Goal: Task Accomplishment & Management: Use online tool/utility

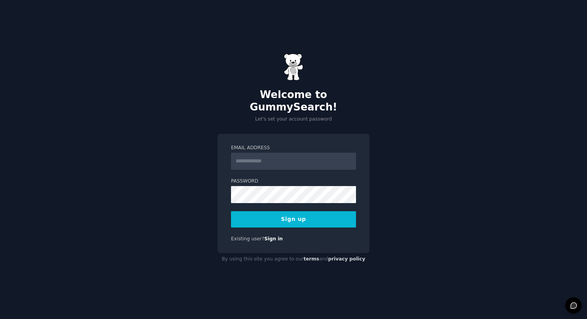
click at [312, 154] on input "Email Address" at bounding box center [293, 161] width 125 height 17
type input "**********"
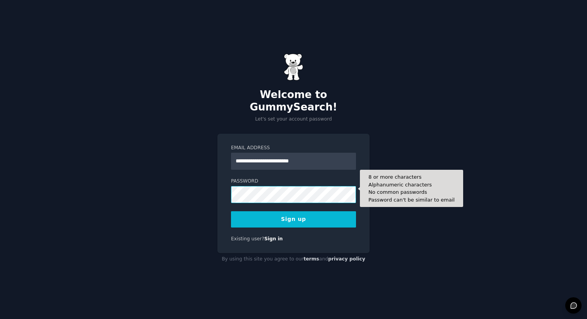
click at [231, 211] on button "Sign up" at bounding box center [293, 219] width 125 height 16
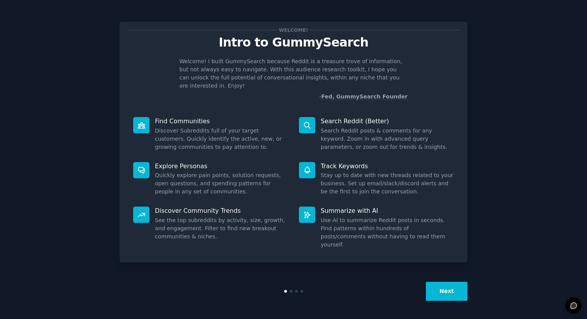
click at [455, 287] on button "Next" at bounding box center [447, 291] width 42 height 19
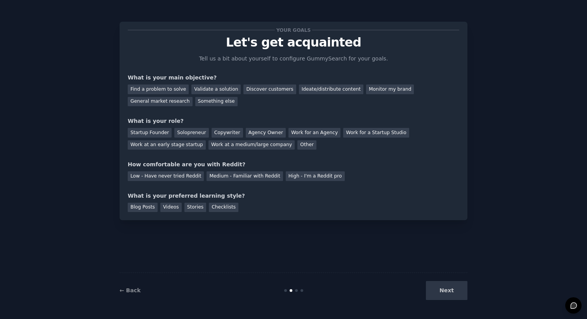
click at [455, 287] on div "Next" at bounding box center [409, 290] width 116 height 19
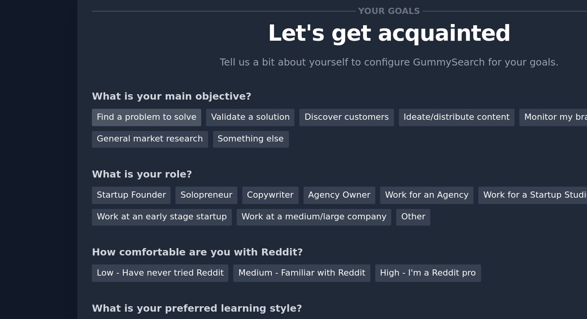
click at [166, 88] on div "Find a problem to solve" at bounding box center [158, 90] width 61 height 10
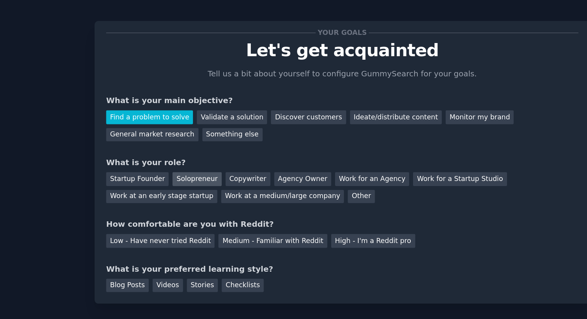
click at [189, 136] on div "Solopreneur" at bounding box center [191, 133] width 34 height 10
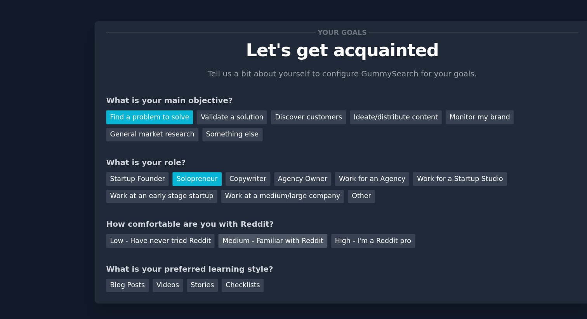
click at [262, 178] on div "Medium - Familiar with Reddit" at bounding box center [244, 176] width 76 height 10
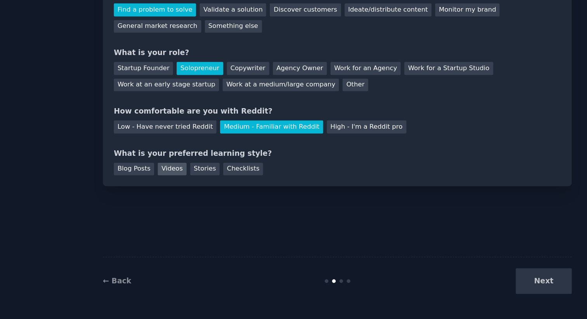
click at [170, 211] on div "Videos" at bounding box center [170, 208] width 21 height 10
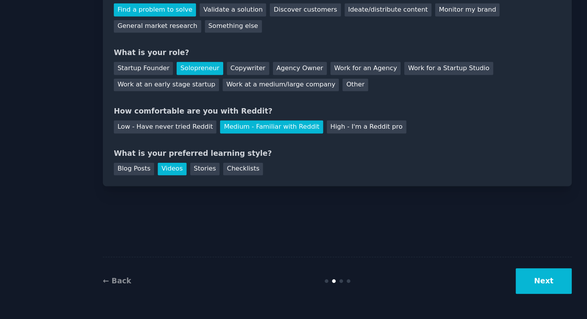
click at [450, 289] on button "Next" at bounding box center [447, 290] width 42 height 19
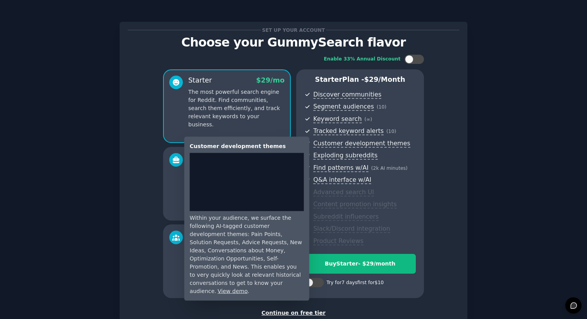
scroll to position [53, 0]
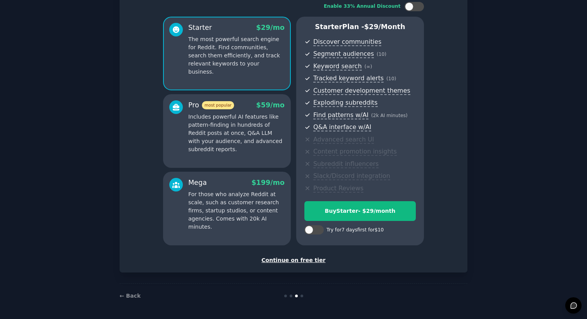
click at [311, 263] on div "Continue on free tier" at bounding box center [293, 260] width 331 height 8
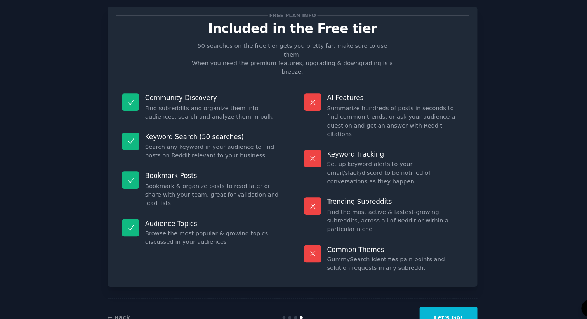
click at [445, 305] on button "Let's Go!" at bounding box center [440, 314] width 54 height 19
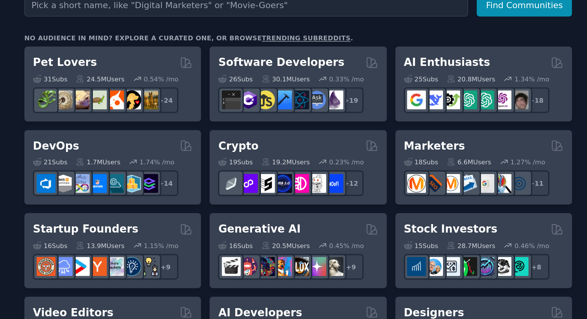
scroll to position [121, 0]
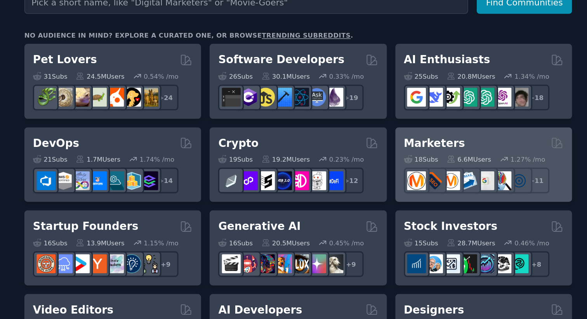
click at [388, 93] on h2 "Marketers" at bounding box center [393, 92] width 39 height 10
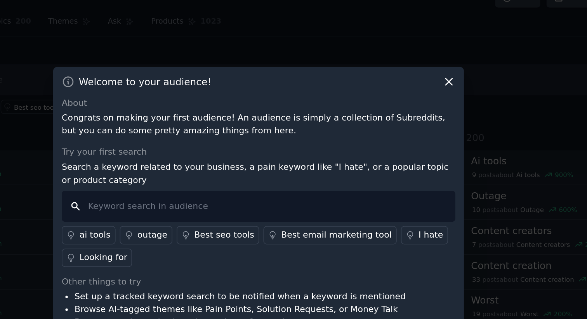
click at [212, 147] on input "text" at bounding box center [293, 146] width 250 height 20
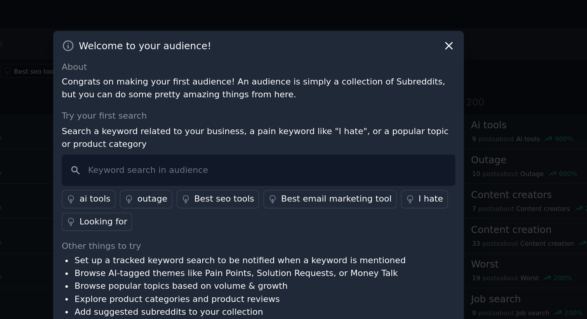
click at [395, 164] on div "I hate" at bounding box center [403, 164] width 16 height 8
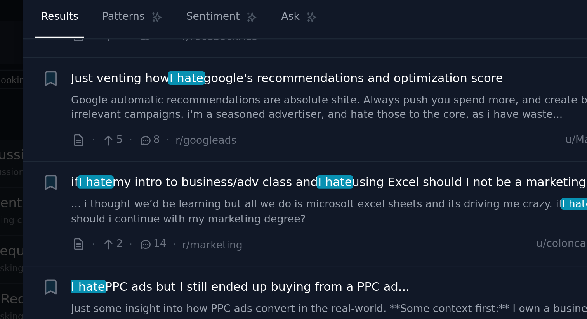
scroll to position [883, 0]
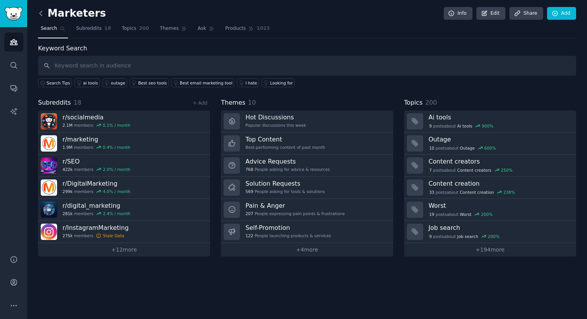
click at [39, 12] on icon at bounding box center [41, 13] width 8 height 8
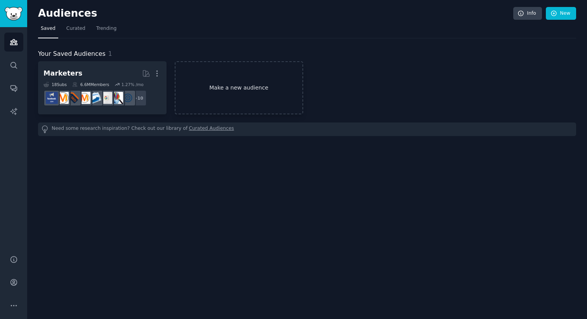
click at [220, 90] on link "Make a new audience" at bounding box center [239, 87] width 128 height 53
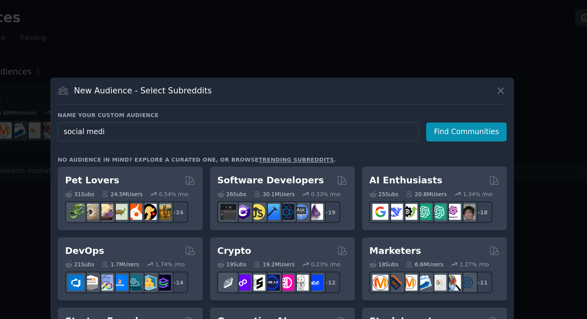
type input "social media"
click button "Find Communities" at bounding box center [431, 99] width 61 height 14
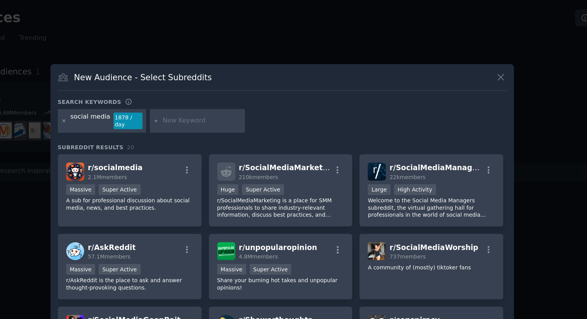
click at [129, 93] on div at bounding box center [130, 91] width 4 height 12
click at [128, 91] on icon at bounding box center [130, 91] width 4 height 4
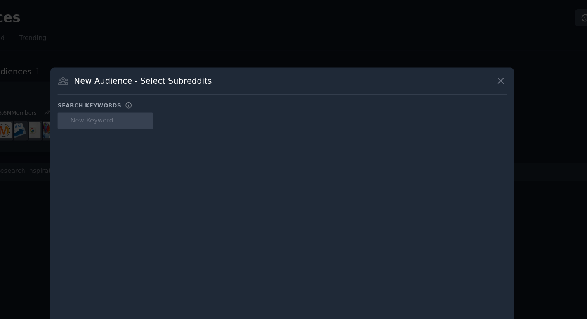
click at [166, 90] on input "text" at bounding box center [164, 90] width 59 height 7
type input "instagram"
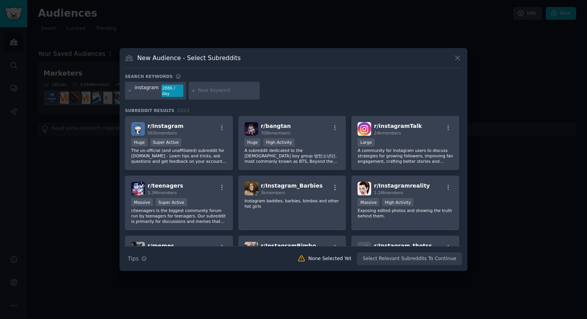
click at [83, 126] on div at bounding box center [293, 159] width 587 height 319
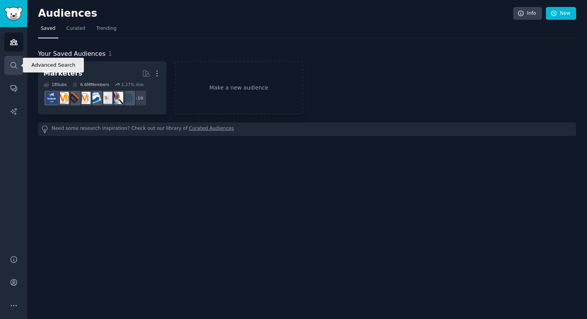
click at [12, 65] on icon "Sidebar" at bounding box center [14, 65] width 8 height 8
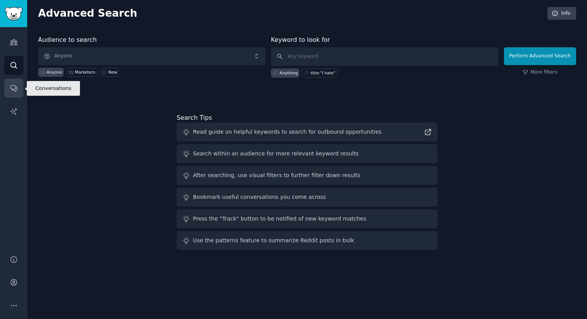
click at [10, 80] on link "Conversations" at bounding box center [13, 88] width 19 height 19
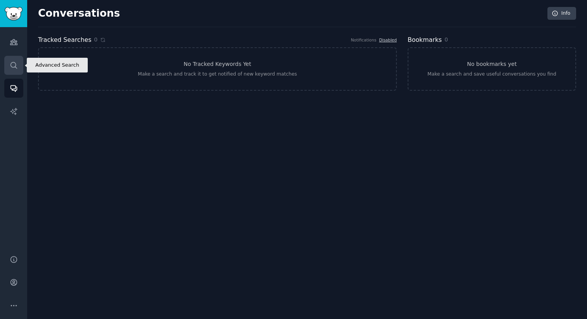
click at [8, 72] on link "Search" at bounding box center [13, 65] width 19 height 19
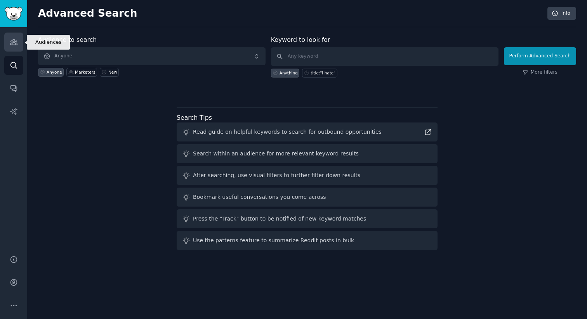
click at [13, 40] on icon "Sidebar" at bounding box center [13, 42] width 7 height 5
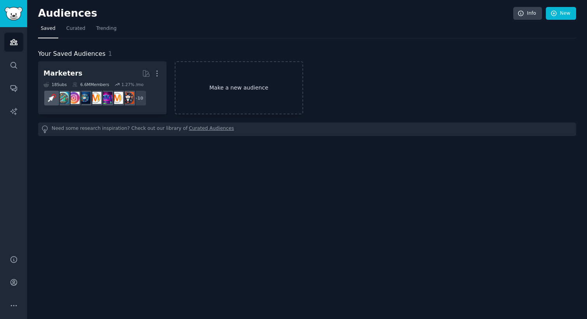
click at [257, 80] on link "Make a new audience" at bounding box center [239, 87] width 128 height 53
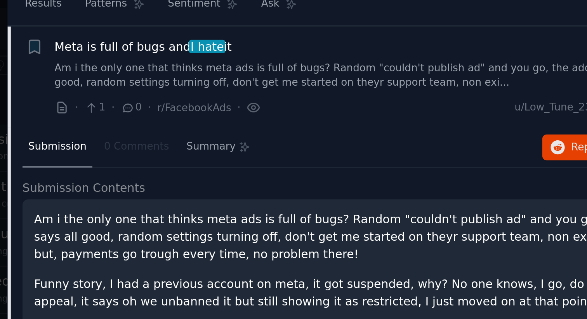
scroll to position [204, 0]
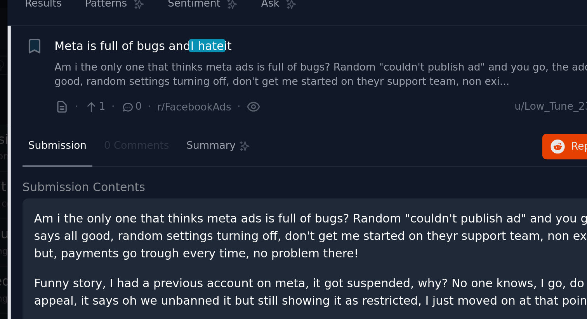
click at [368, 73] on span "I hate" at bounding box center [375, 74] width 17 height 6
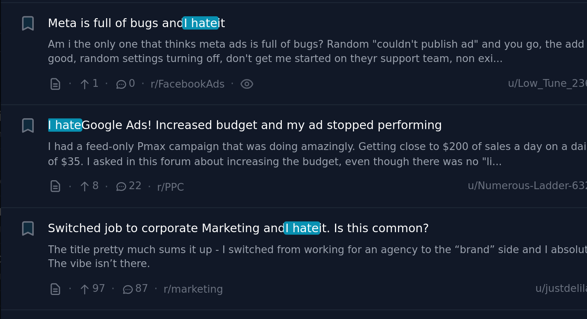
scroll to position [204, 0]
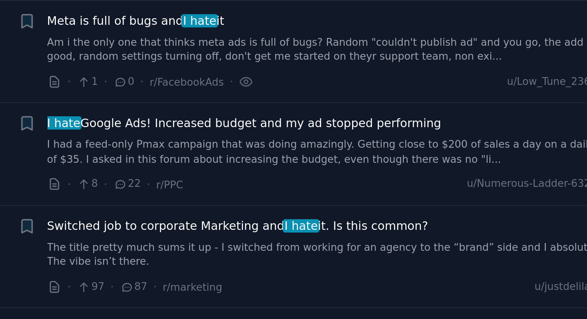
click at [371, 85] on link "Am i the only one that thinks meta ads is full of bugs? Random "couldn't publis…" at bounding box center [445, 88] width 280 height 14
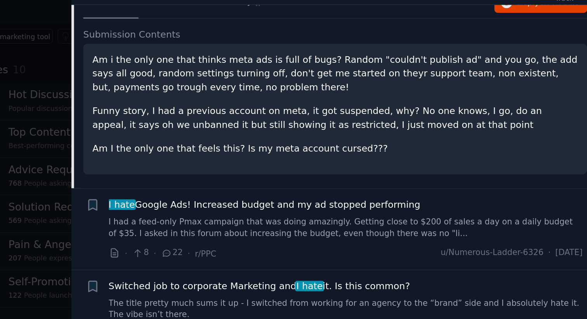
scroll to position [267, 0]
